Goal: Obtain resource: Obtain resource

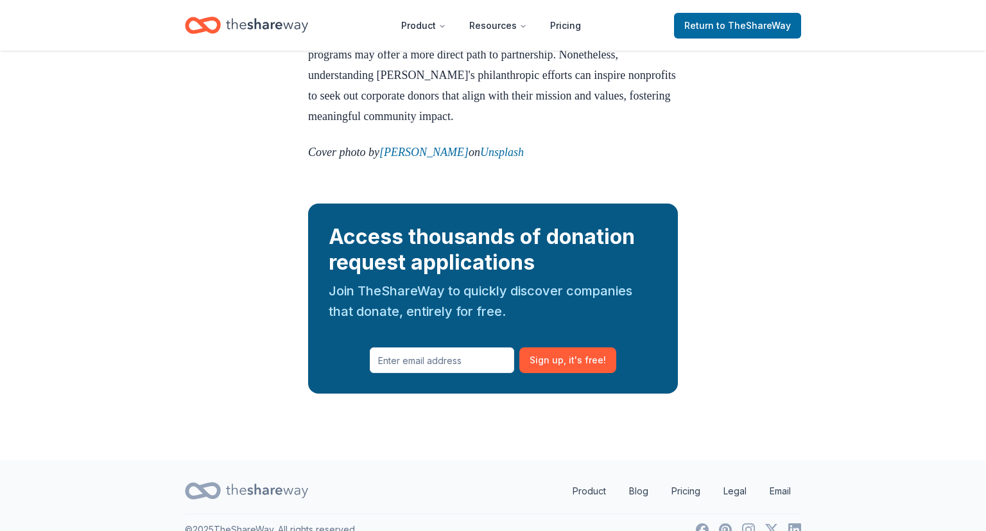
scroll to position [1559, 0]
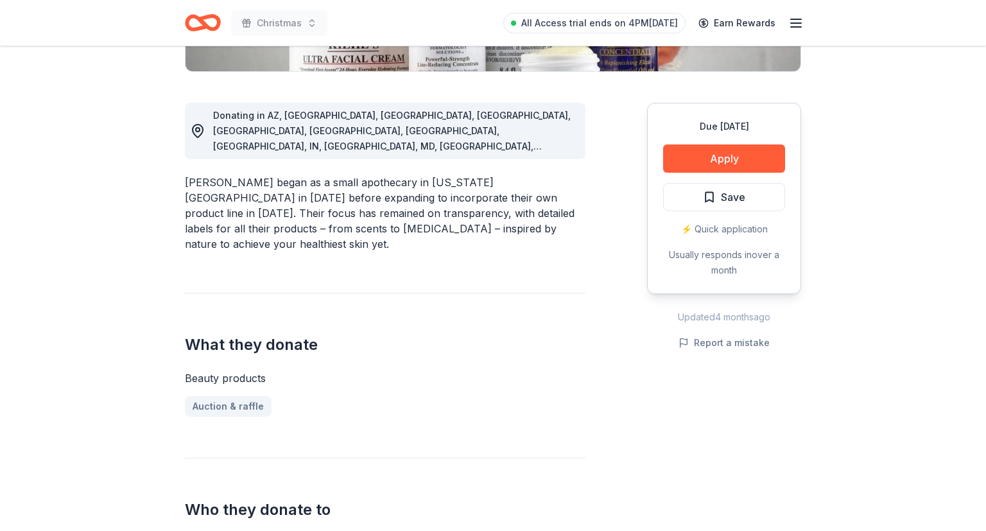
scroll to position [339, 0]
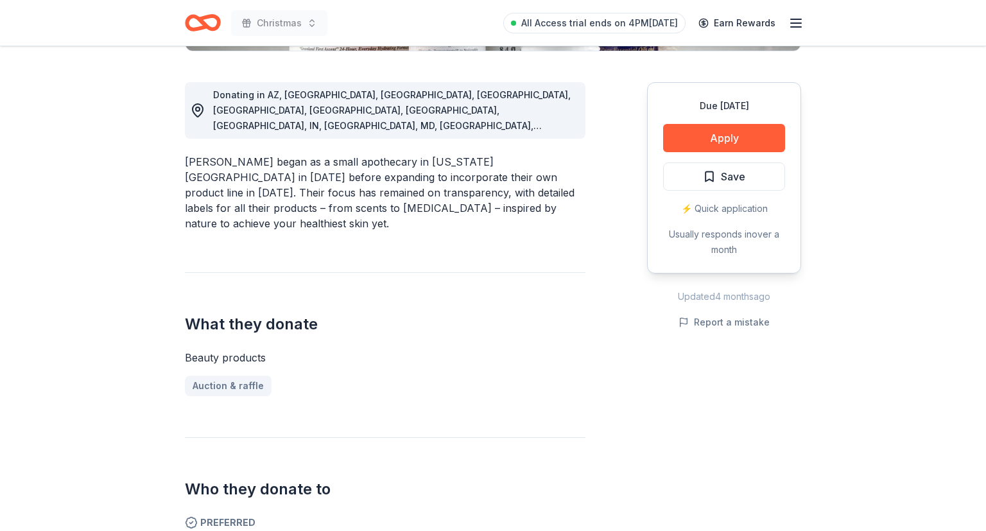
drag, startPoint x: 715, startPoint y: 134, endPoint x: 583, endPoint y: 200, distance: 147.3
click at [583, 200] on div "Donating in AZ, CA, CO, CT, FL, GA, HI, IL, IN, LA, MD, MA, MI, NJ, NY, OR, PA,…" at bounding box center [493, 490] width 616 height 879
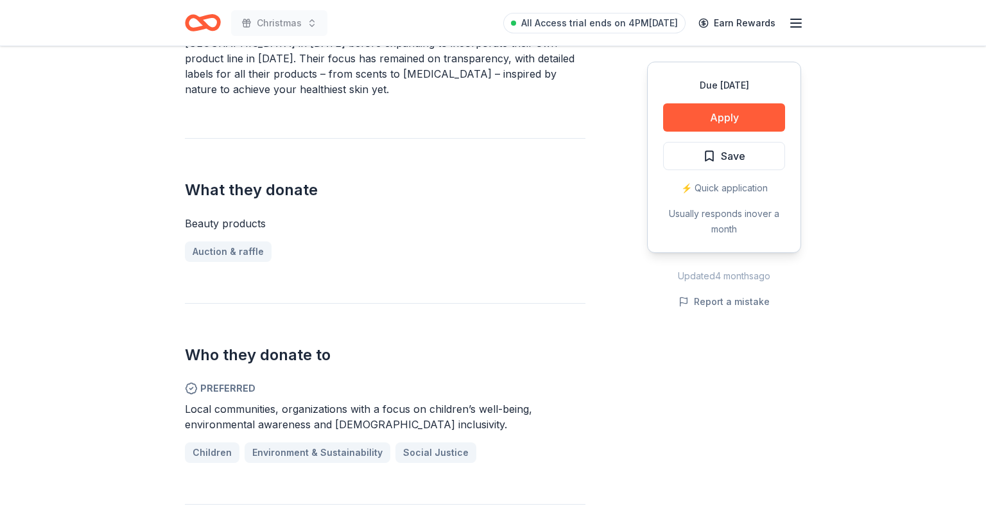
scroll to position [474, 0]
click at [707, 119] on button "Apply" at bounding box center [724, 117] width 122 height 28
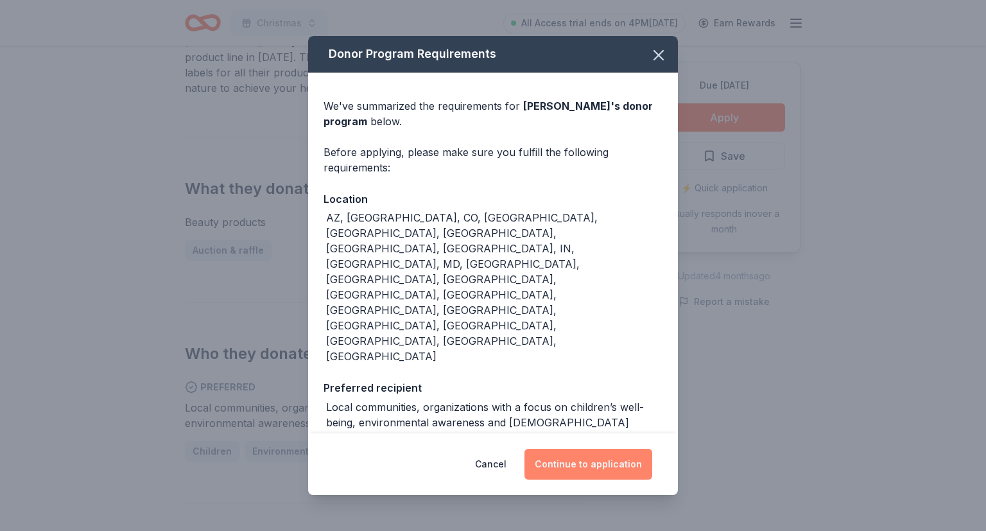
click at [600, 449] on button "Continue to application" at bounding box center [588, 464] width 128 height 31
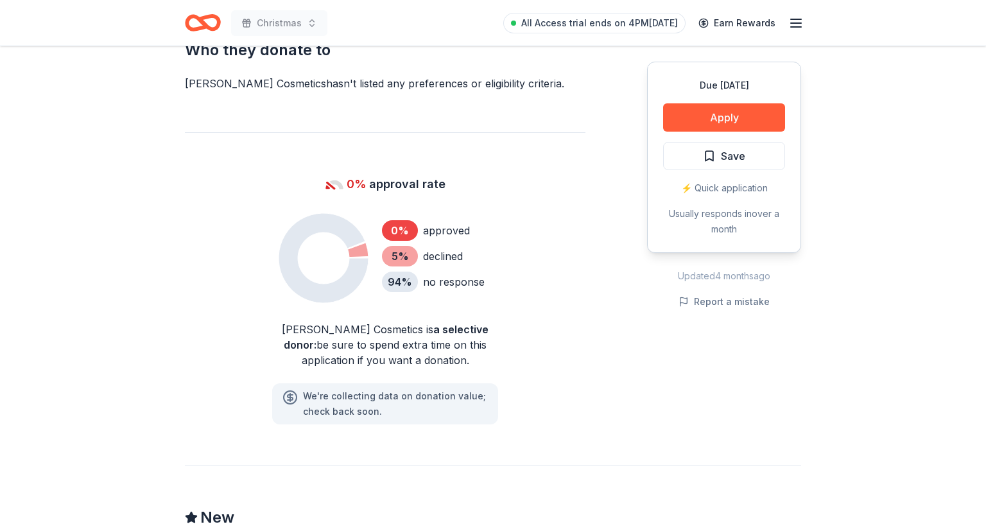
scroll to position [813, 0]
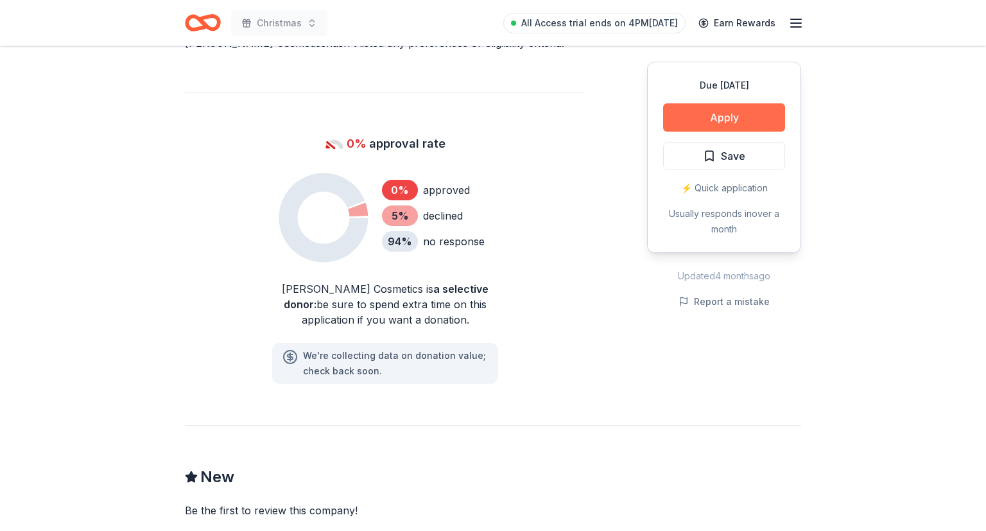
click at [713, 113] on button "Apply" at bounding box center [724, 117] width 122 height 28
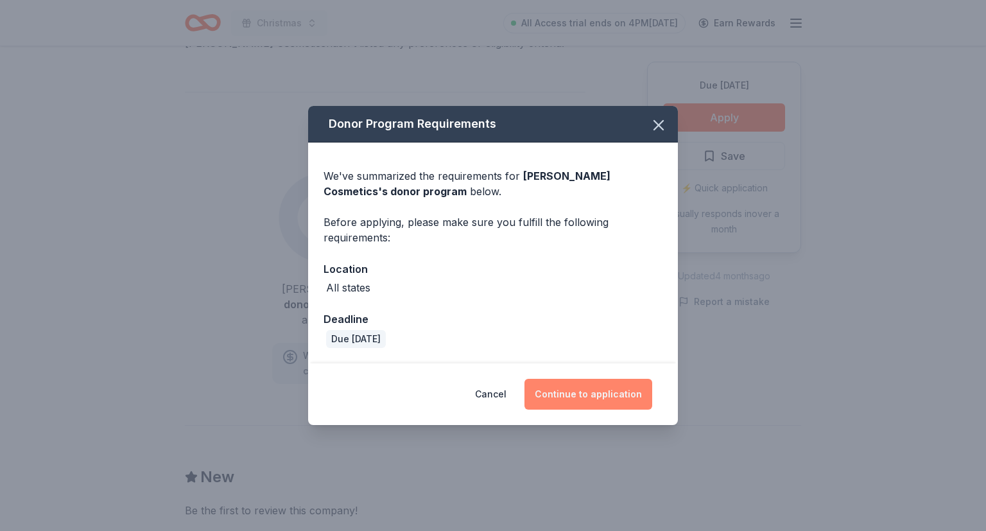
click at [599, 392] on button "Continue to application" at bounding box center [588, 394] width 128 height 31
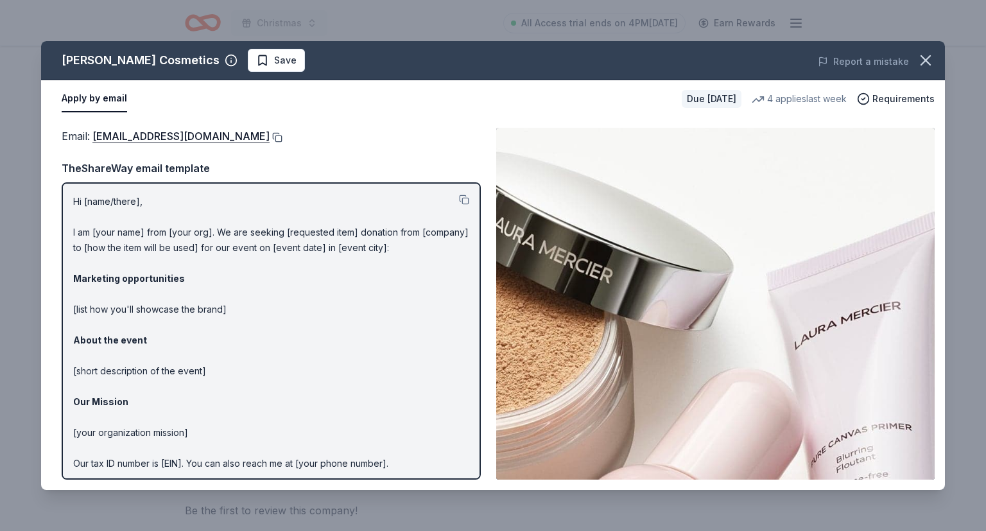
click at [270, 138] on button at bounding box center [276, 137] width 13 height 10
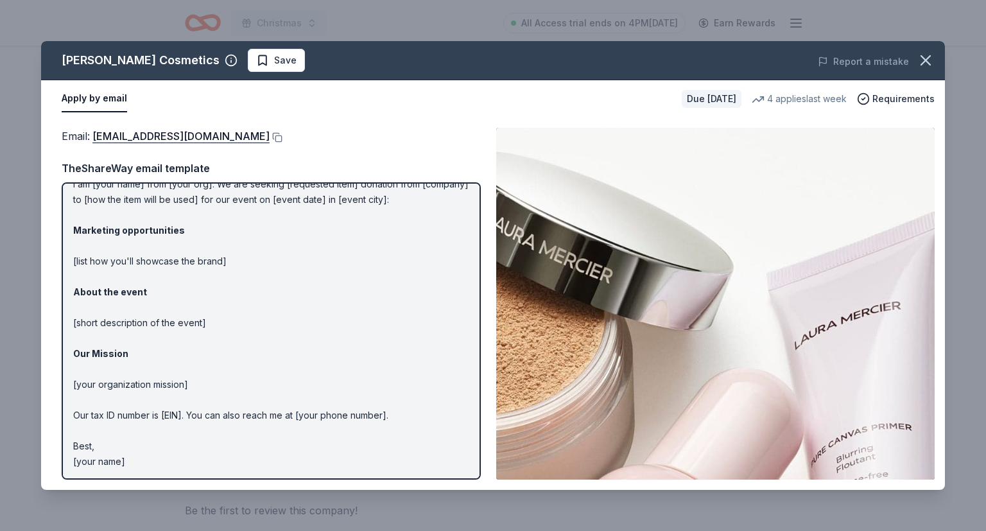
scroll to position [0, 0]
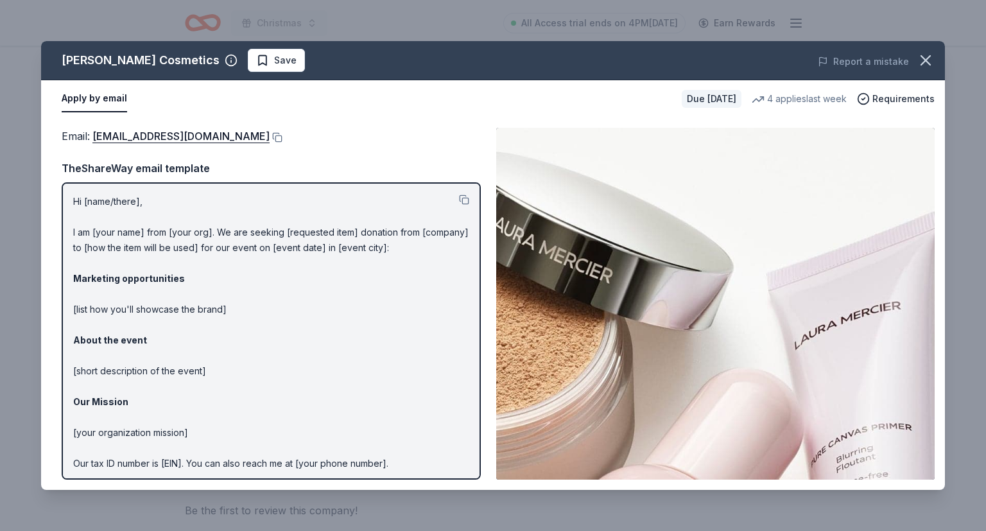
drag, startPoint x: 74, startPoint y: 200, endPoint x: 261, endPoint y: 264, distance: 196.9
click at [261, 264] on p "Hi [name/there], I am [your name] from [your org]. We are seeking [requested it…" at bounding box center [271, 356] width 396 height 324
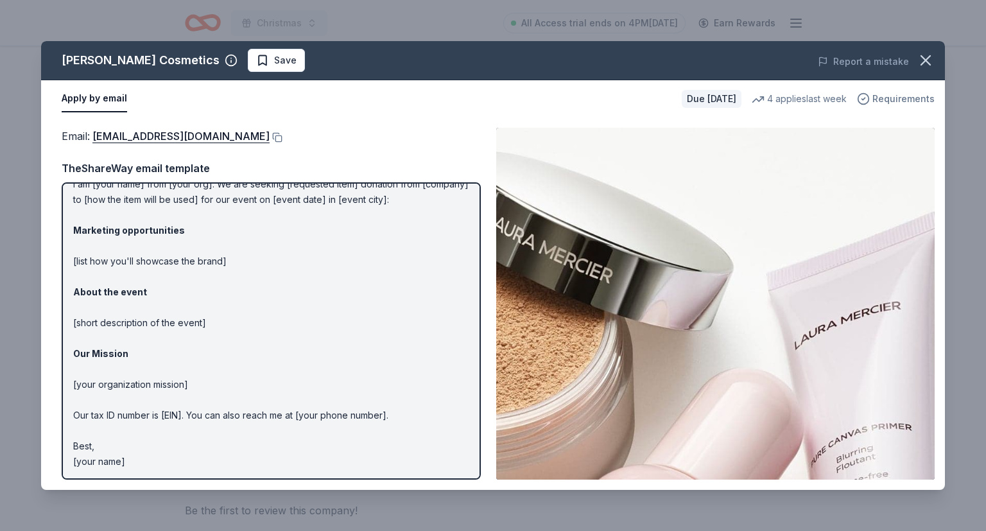
click at [902, 103] on span "Requirements" at bounding box center [903, 98] width 62 height 15
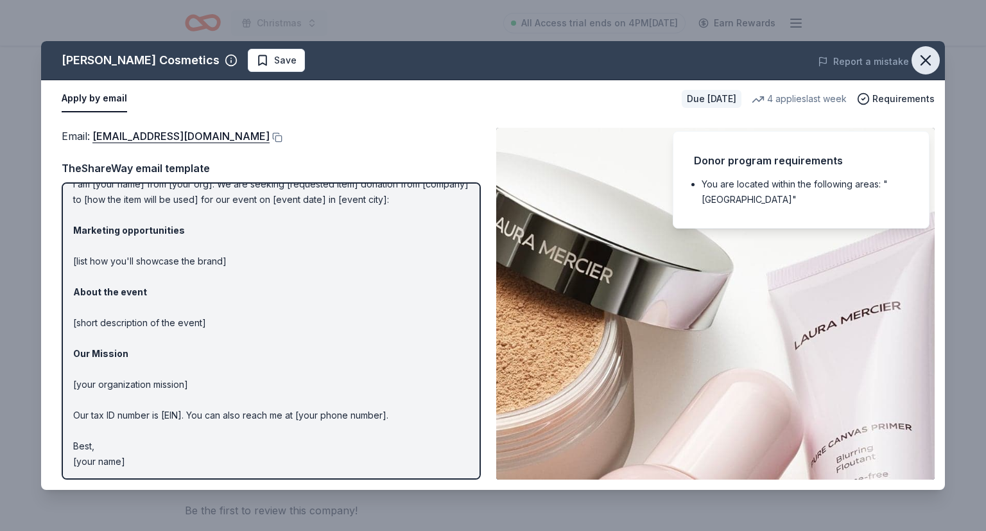
click at [926, 55] on icon "button" at bounding box center [926, 60] width 18 height 18
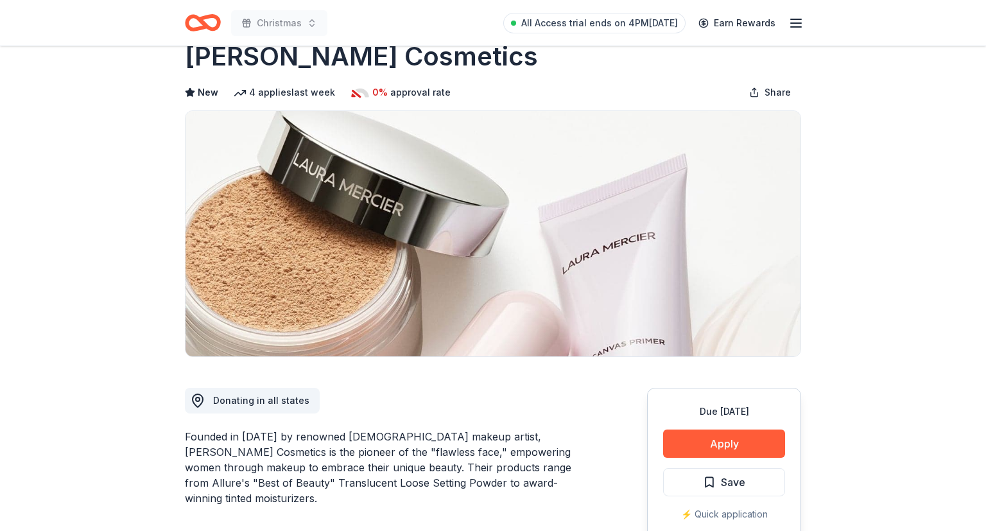
scroll to position [271, 0]
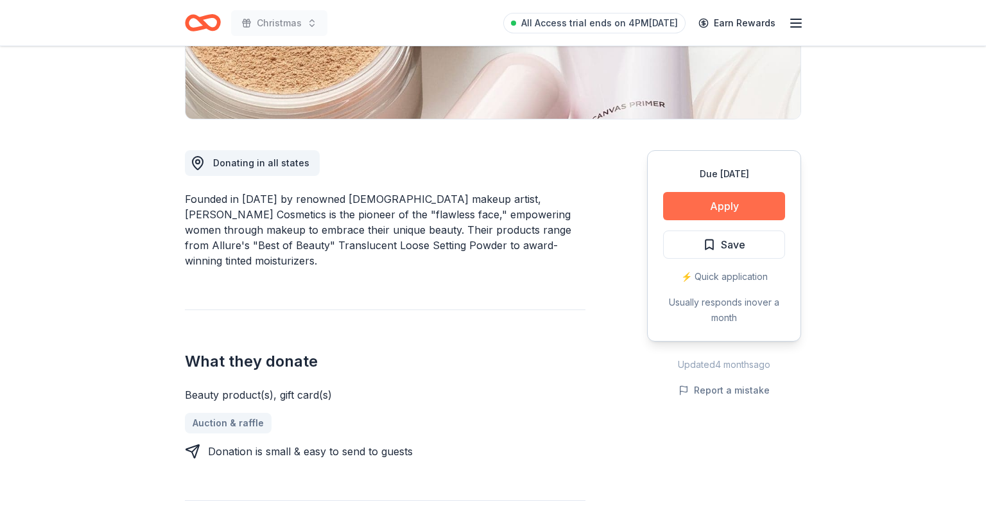
click at [706, 207] on button "Apply" at bounding box center [724, 206] width 122 height 28
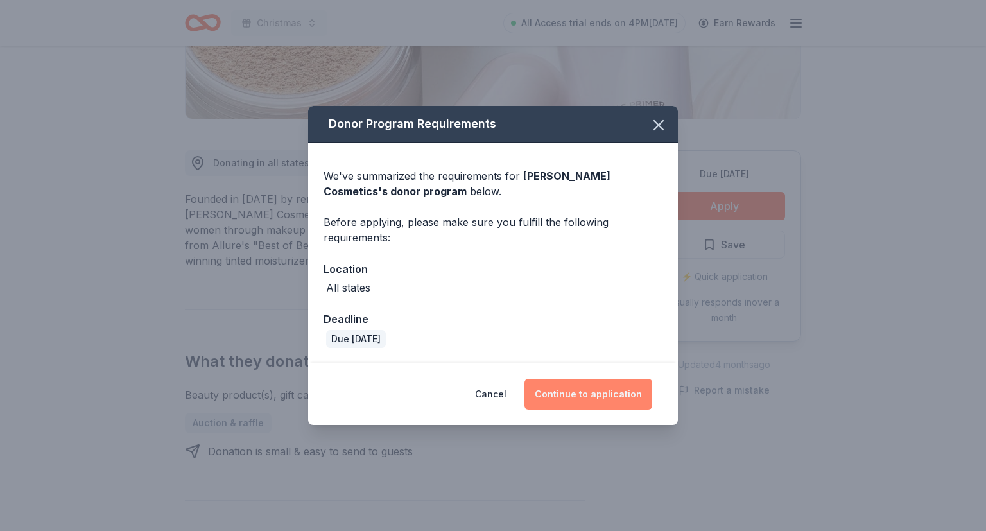
click at [600, 398] on button "Continue to application" at bounding box center [588, 394] width 128 height 31
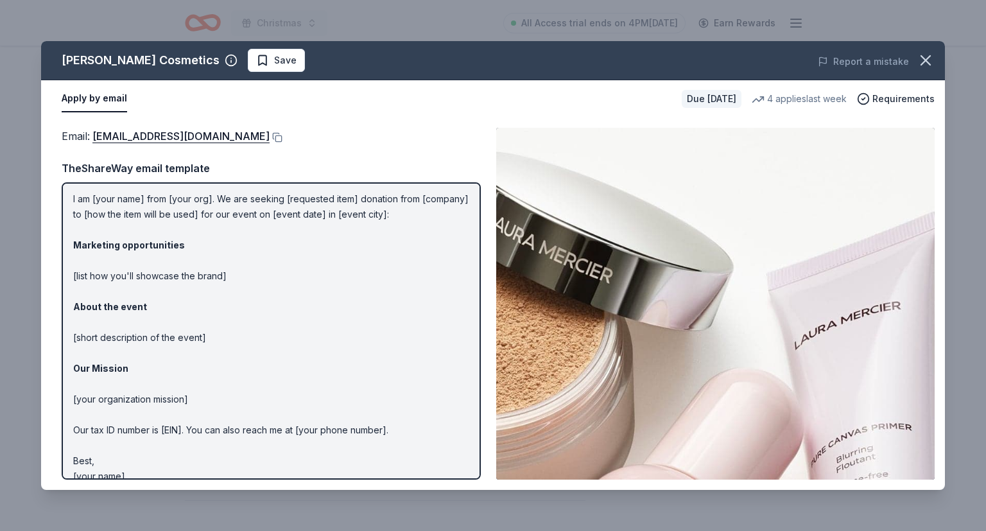
scroll to position [48, 0]
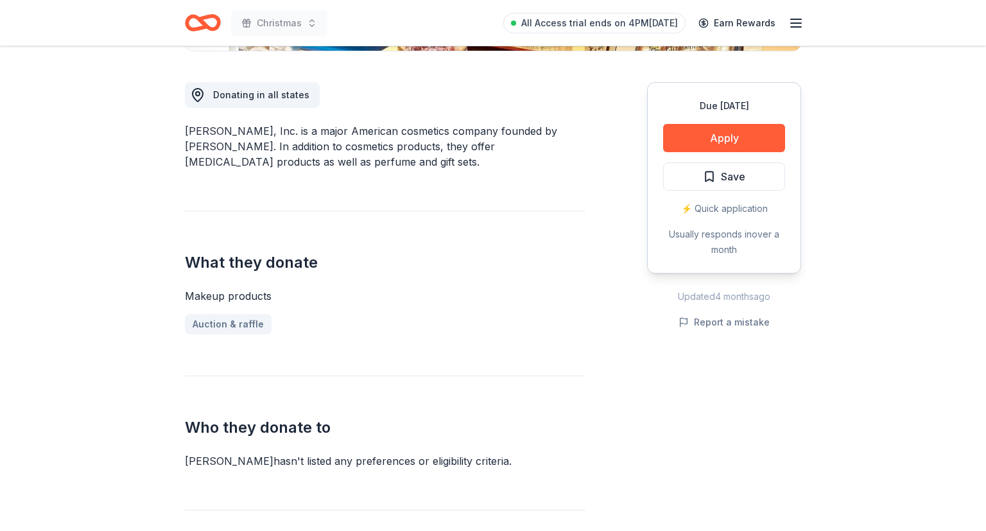
scroll to position [203, 0]
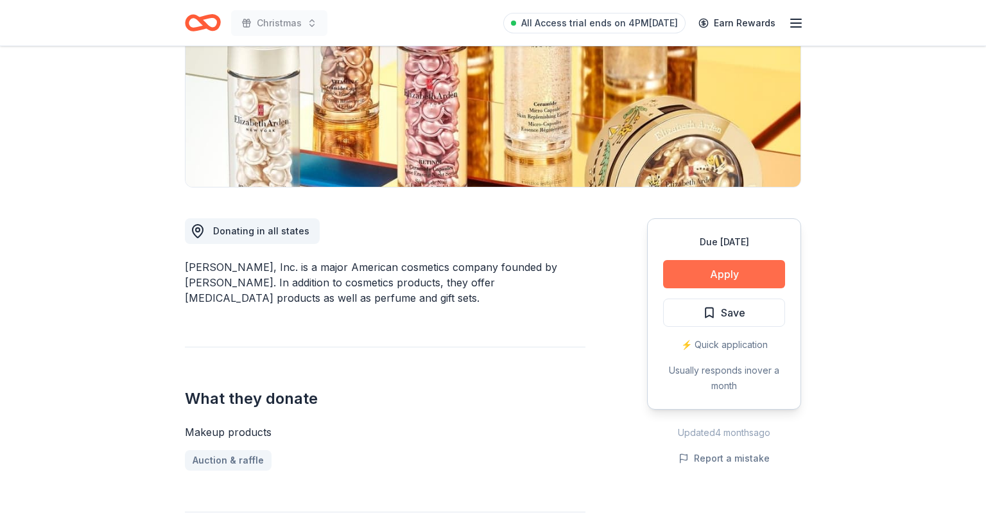
click at [711, 275] on button "Apply" at bounding box center [724, 274] width 122 height 28
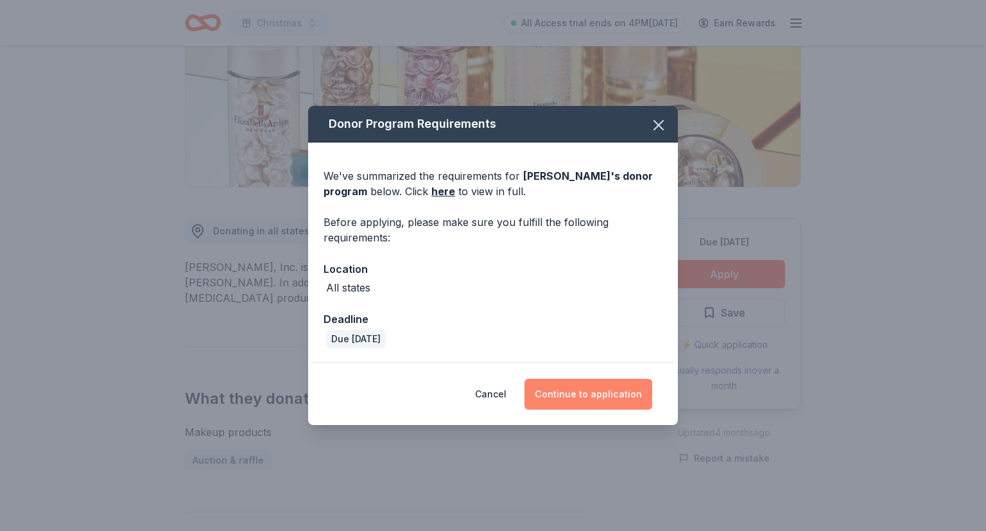
click at [561, 397] on button "Continue to application" at bounding box center [588, 394] width 128 height 31
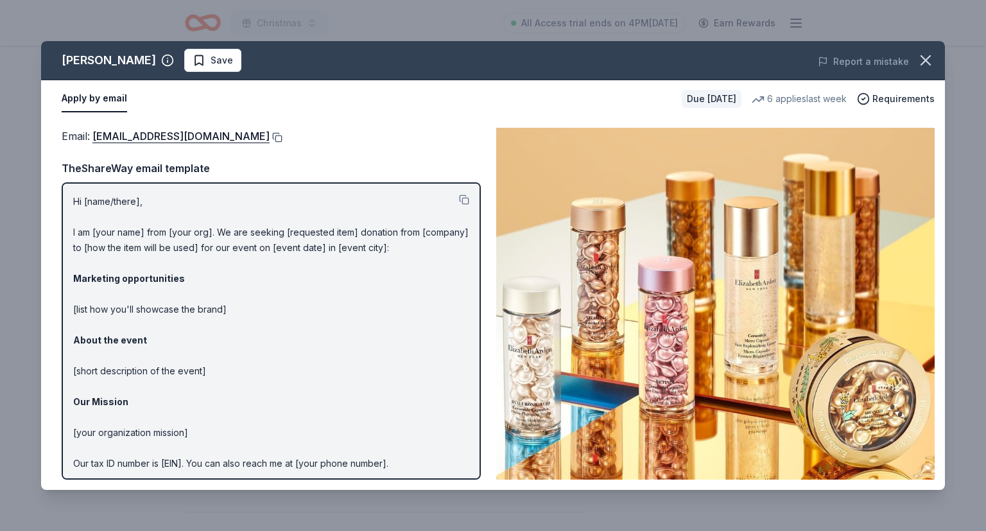
drag, startPoint x: 93, startPoint y: 137, endPoint x: 279, endPoint y: 137, distance: 185.5
click at [279, 137] on div "Email : publicrelations@elizabetharden.com" at bounding box center [271, 136] width 419 height 17
click at [276, 137] on button at bounding box center [276, 137] width 13 height 10
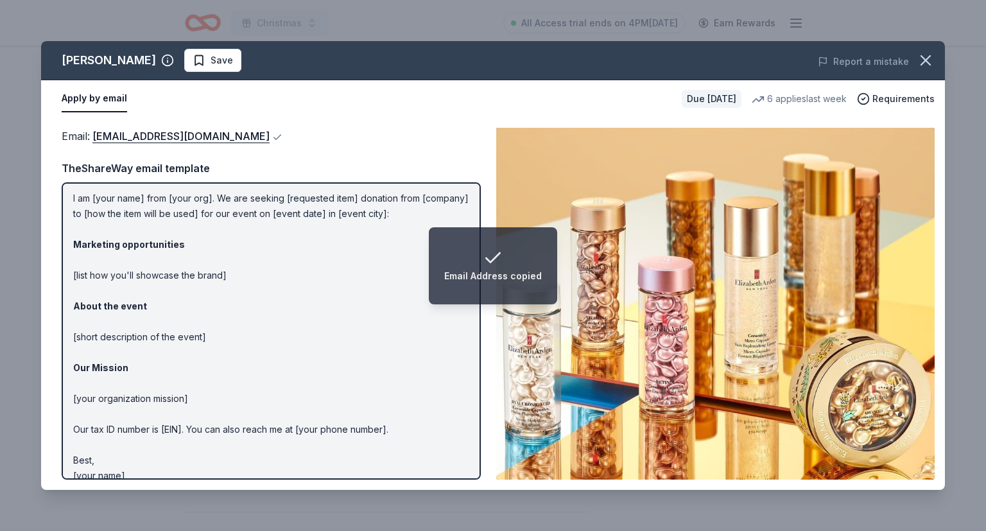
scroll to position [48, 0]
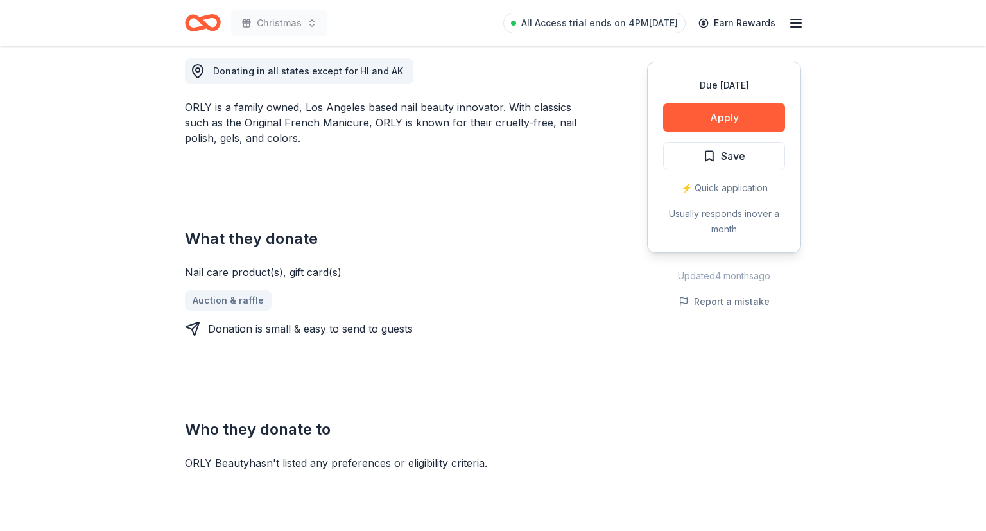
scroll to position [406, 0]
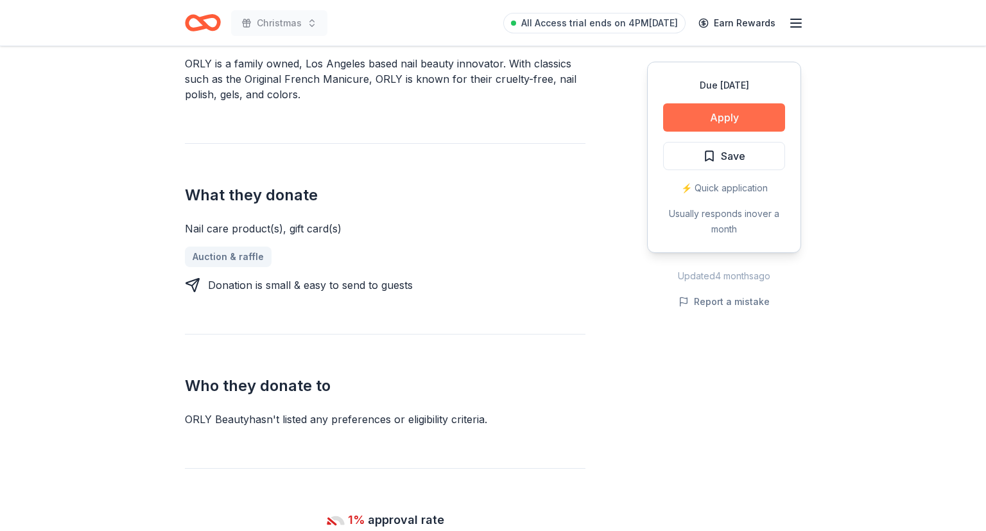
click at [711, 116] on button "Apply" at bounding box center [724, 117] width 122 height 28
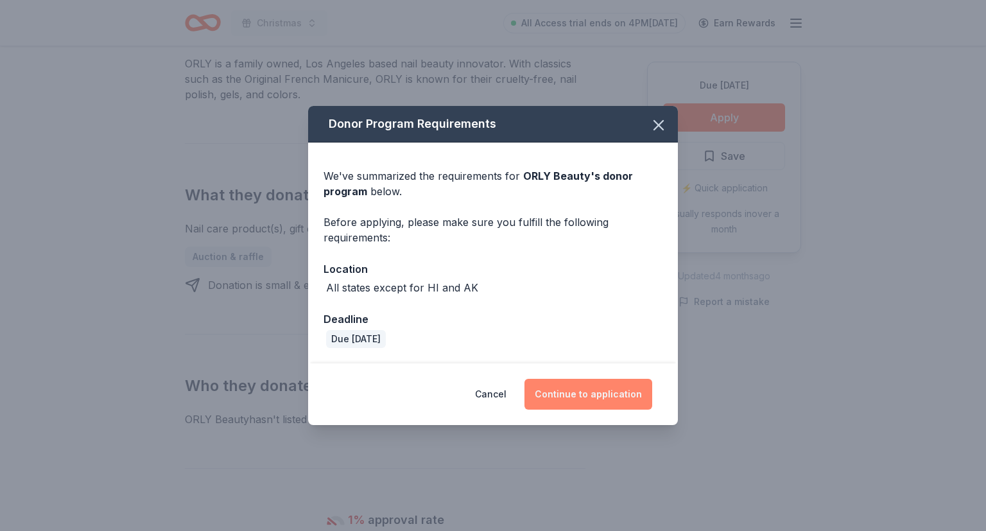
click at [587, 394] on button "Continue to application" at bounding box center [588, 394] width 128 height 31
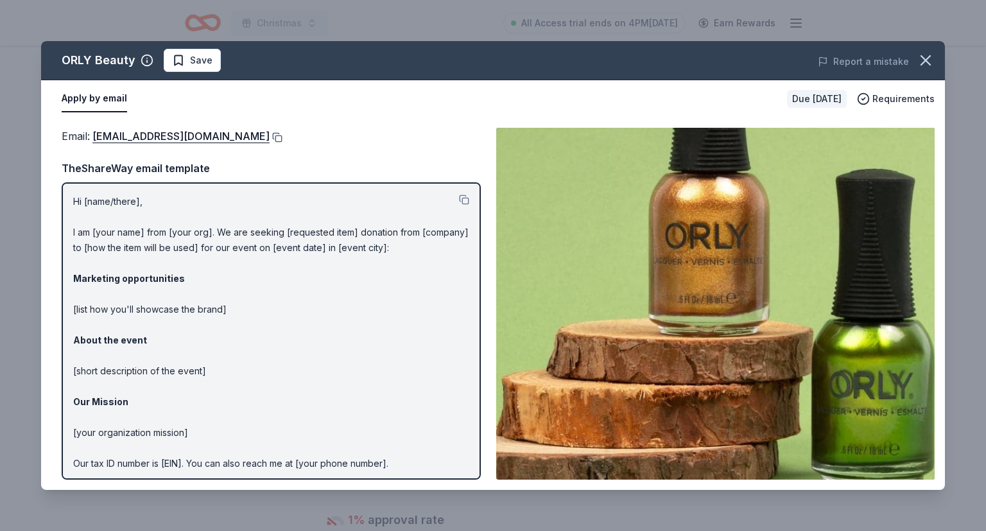
click at [270, 136] on button at bounding box center [276, 137] width 13 height 10
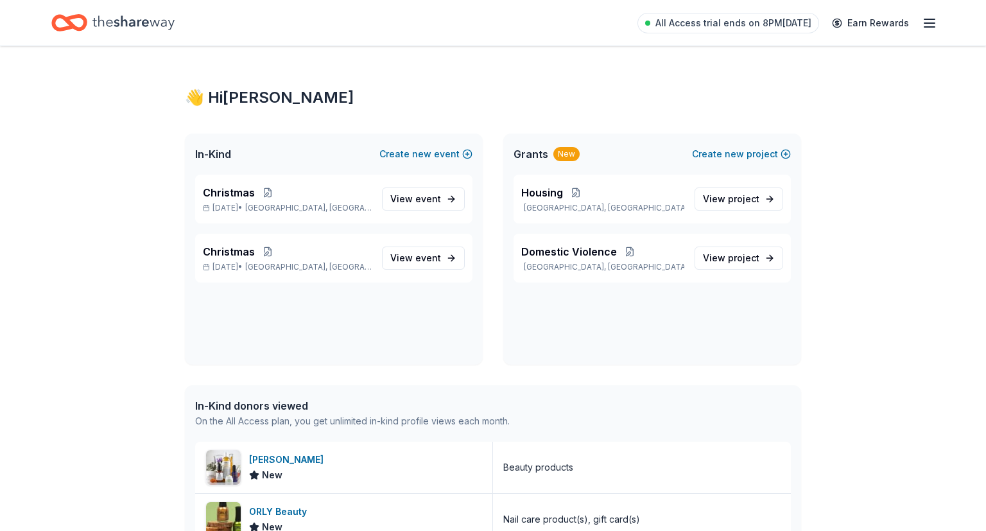
click at [930, 23] on line "button" at bounding box center [929, 23] width 10 height 0
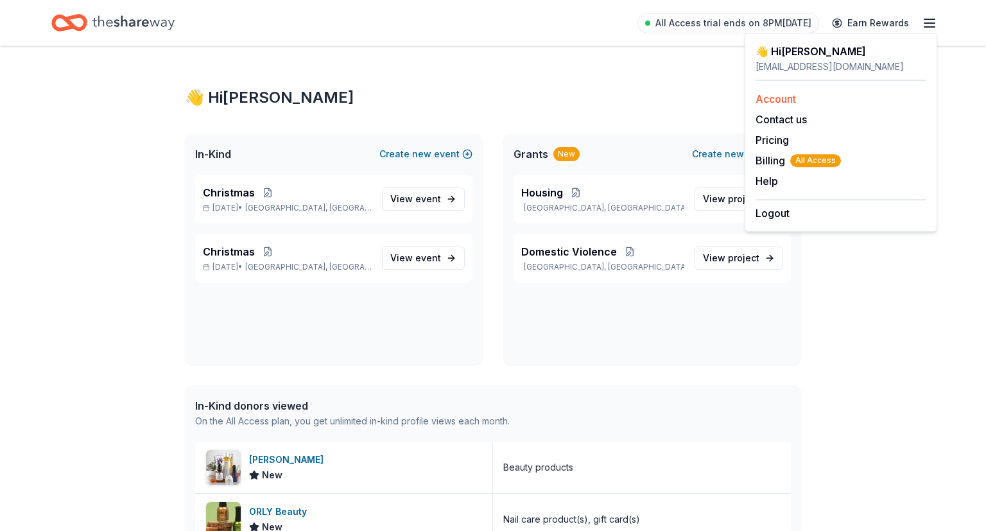
click at [786, 98] on link "Account" at bounding box center [776, 98] width 40 height 13
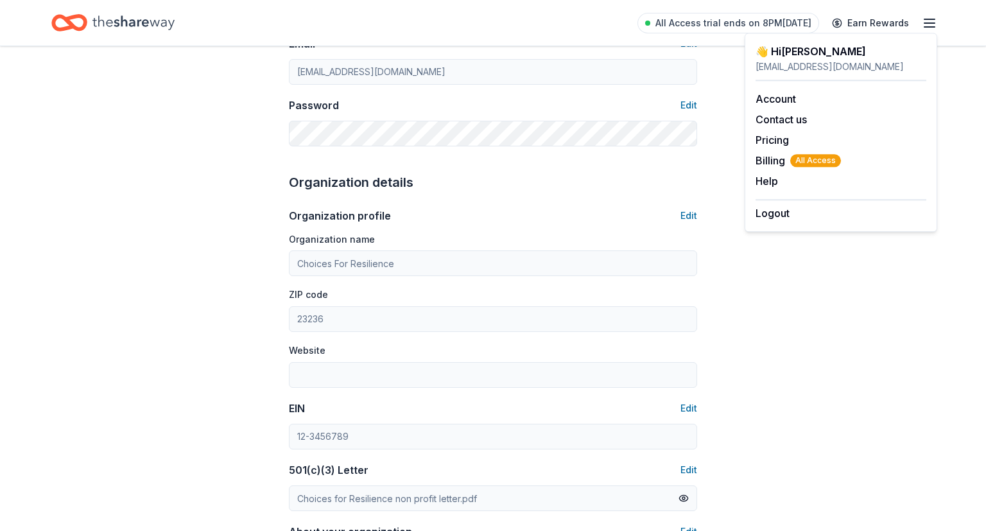
scroll to position [271, 0]
